Goal: Find specific page/section: Find specific page/section

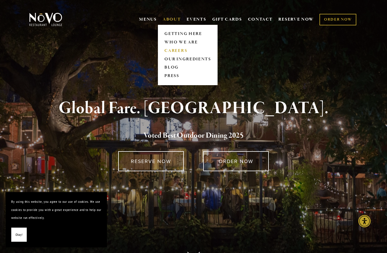
click at [171, 52] on link "CAREERS" at bounding box center [188, 50] width 50 height 8
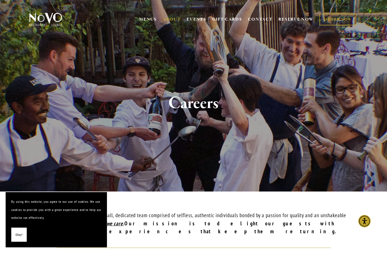
click at [19, 232] on span "Okay!" at bounding box center [18, 234] width 7 height 8
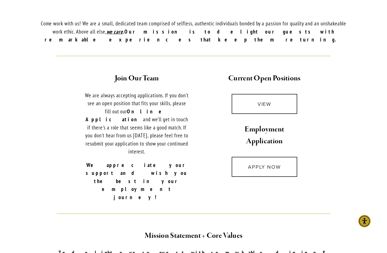
scroll to position [193, 0]
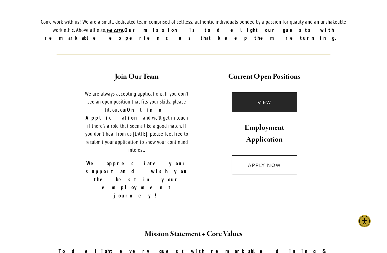
click at [255, 100] on link "VIEW" at bounding box center [265, 102] width 66 height 20
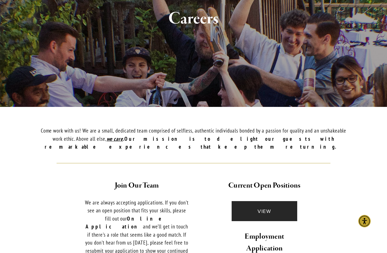
scroll to position [0, 0]
